Goal: Go to known website: Access a specific website the user already knows

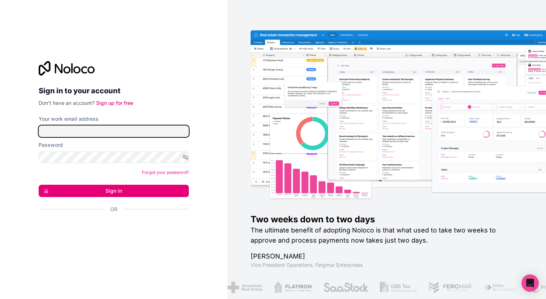
type input "[PERSON_NAME][EMAIL_ADDRESS][DOMAIN_NAME]"
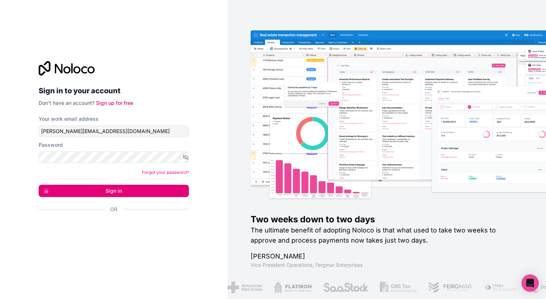
click at [102, 196] on button "Sign in" at bounding box center [114, 191] width 150 height 12
click at [102, 195] on button "Sign in" at bounding box center [114, 191] width 150 height 12
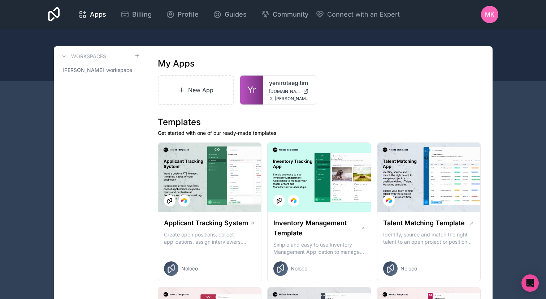
click at [257, 81] on link "Yr" at bounding box center [251, 90] width 23 height 29
click at [260, 92] on link "Yr" at bounding box center [251, 90] width 23 height 29
